Goal: Task Accomplishment & Management: Manage account settings

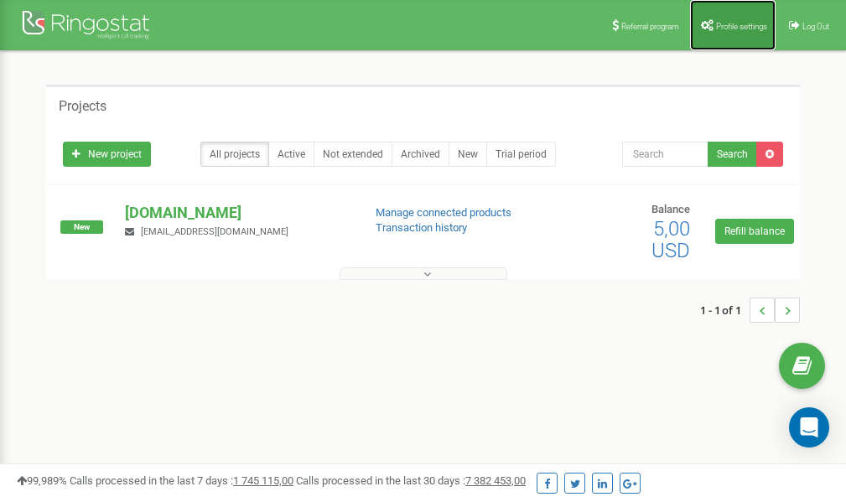
click at [719, 28] on span "Profile settings" at bounding box center [741, 26] width 51 height 9
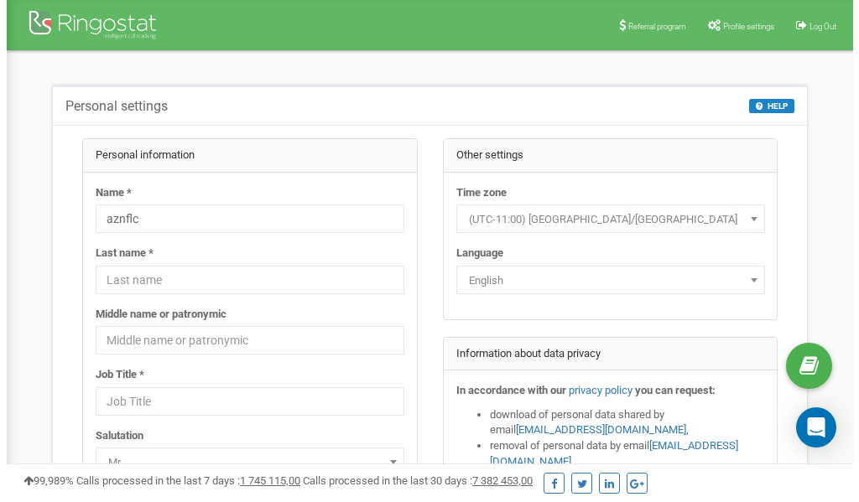
scroll to position [84, 0]
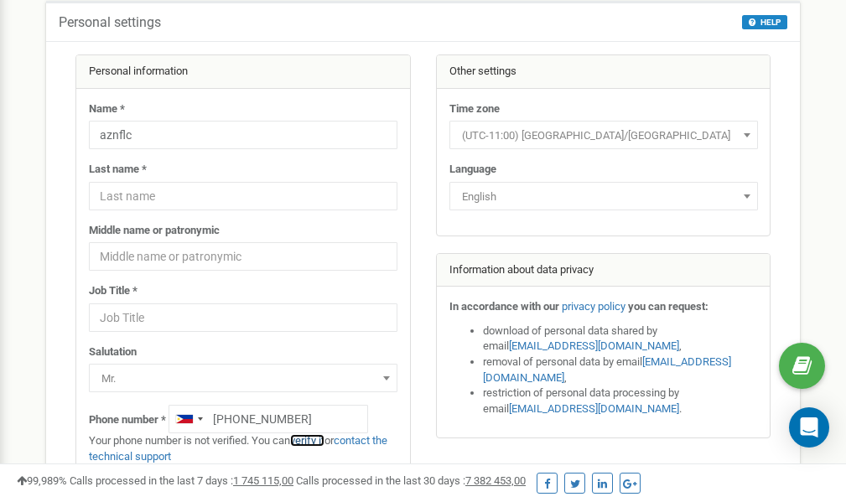
click at [315, 442] on link "verify it" at bounding box center [307, 440] width 34 height 13
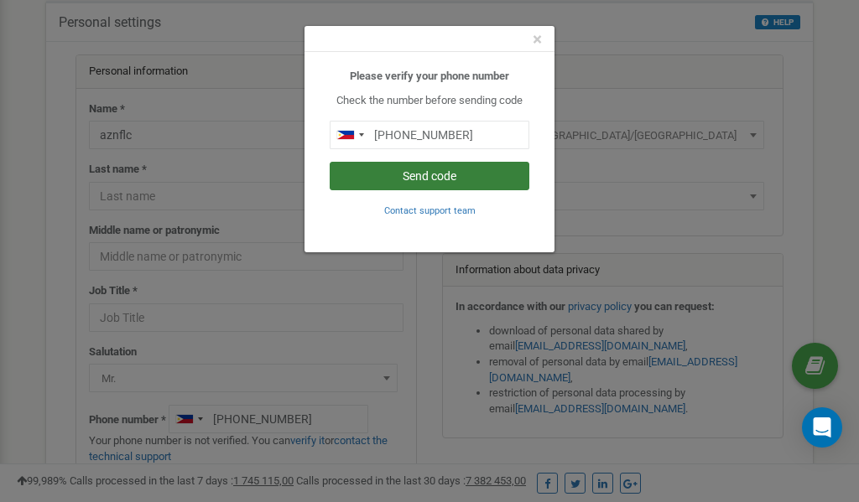
click at [427, 172] on button "Send code" at bounding box center [430, 176] width 200 height 29
